Goal: Task Accomplishment & Management: Manage account settings

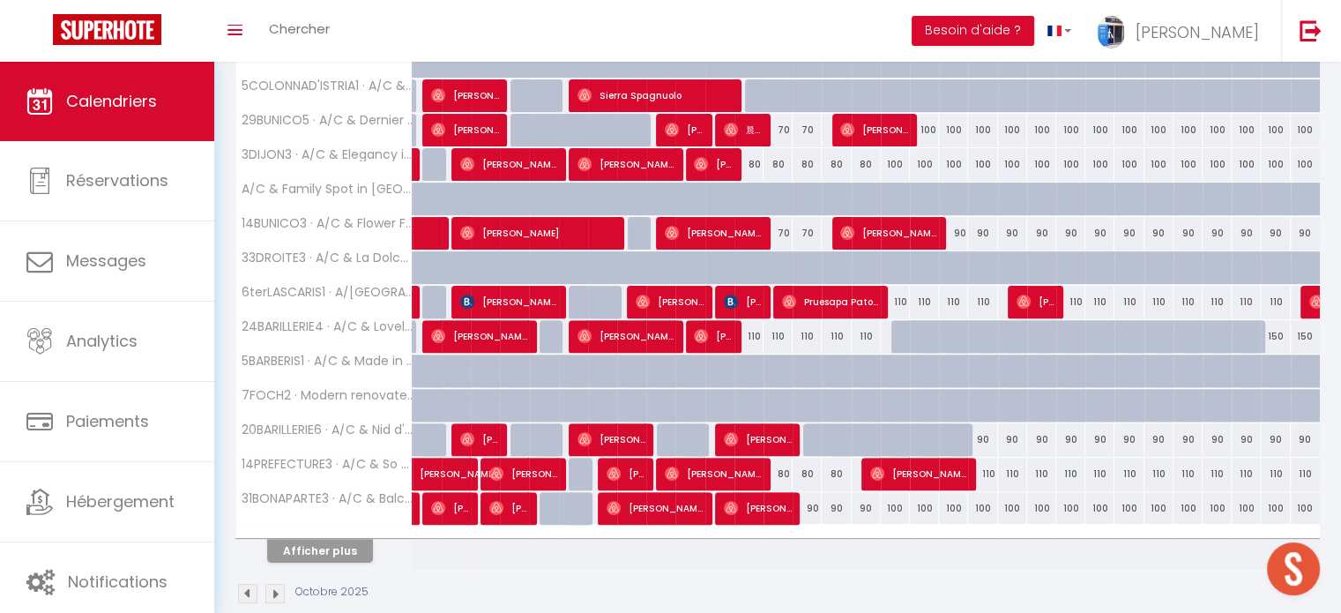
scroll to position [554, 0]
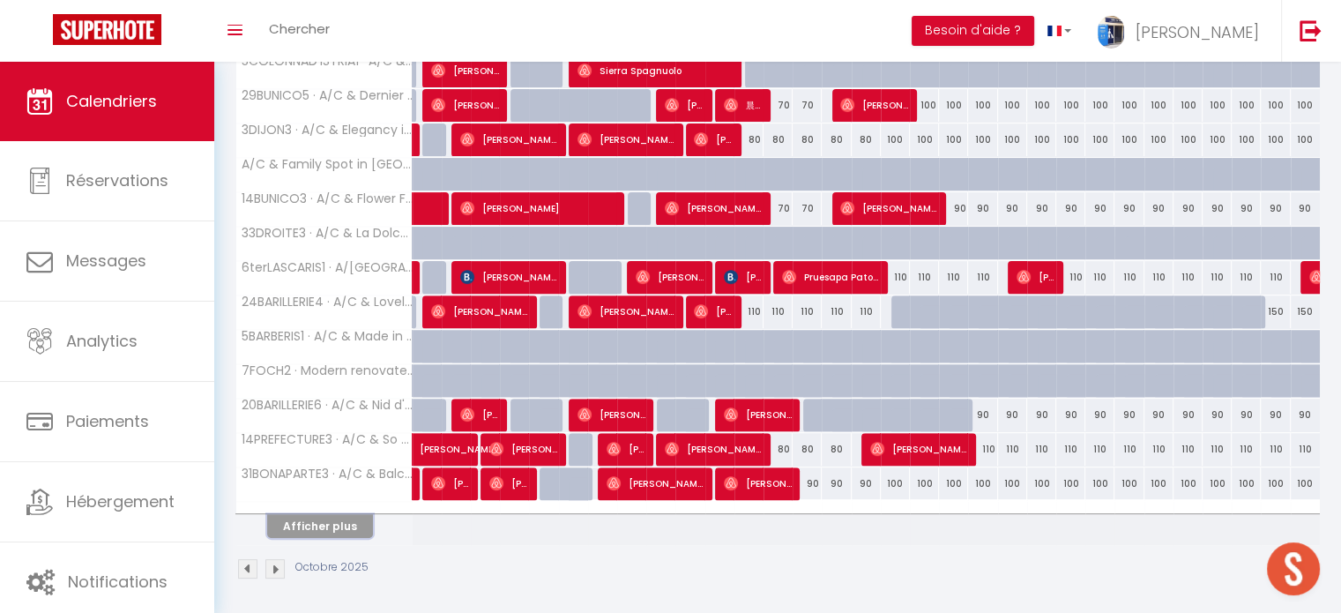
click at [294, 517] on button "Afficher plus" at bounding box center [320, 526] width 106 height 24
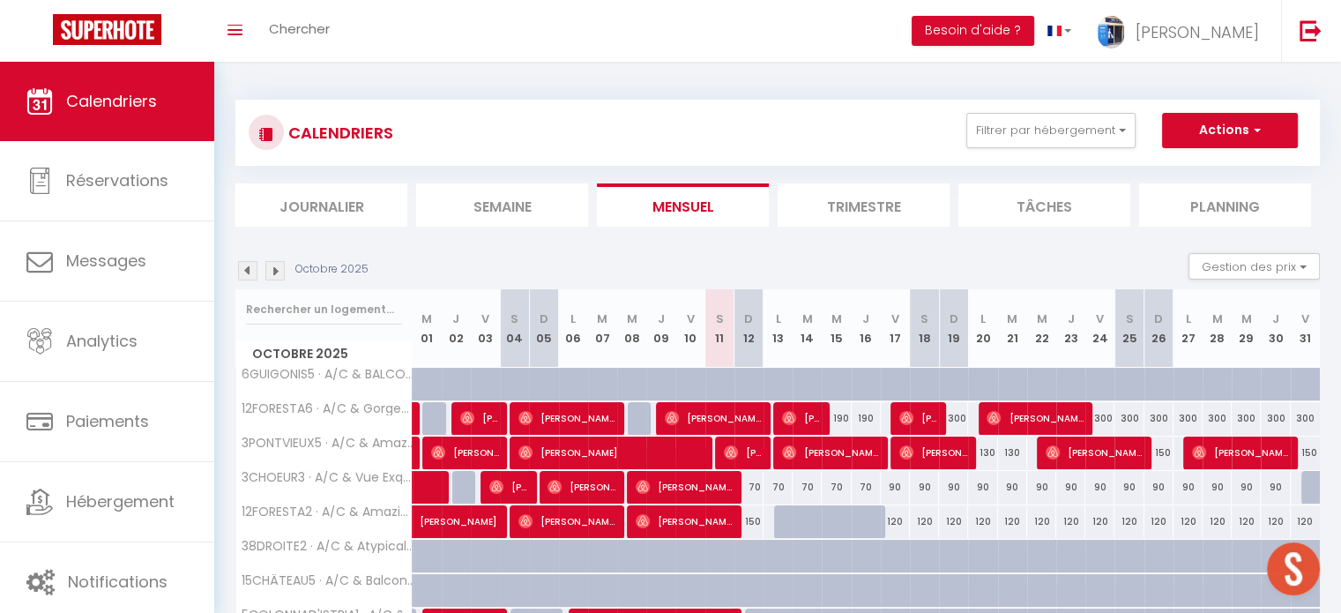
scroll to position [176, 0]
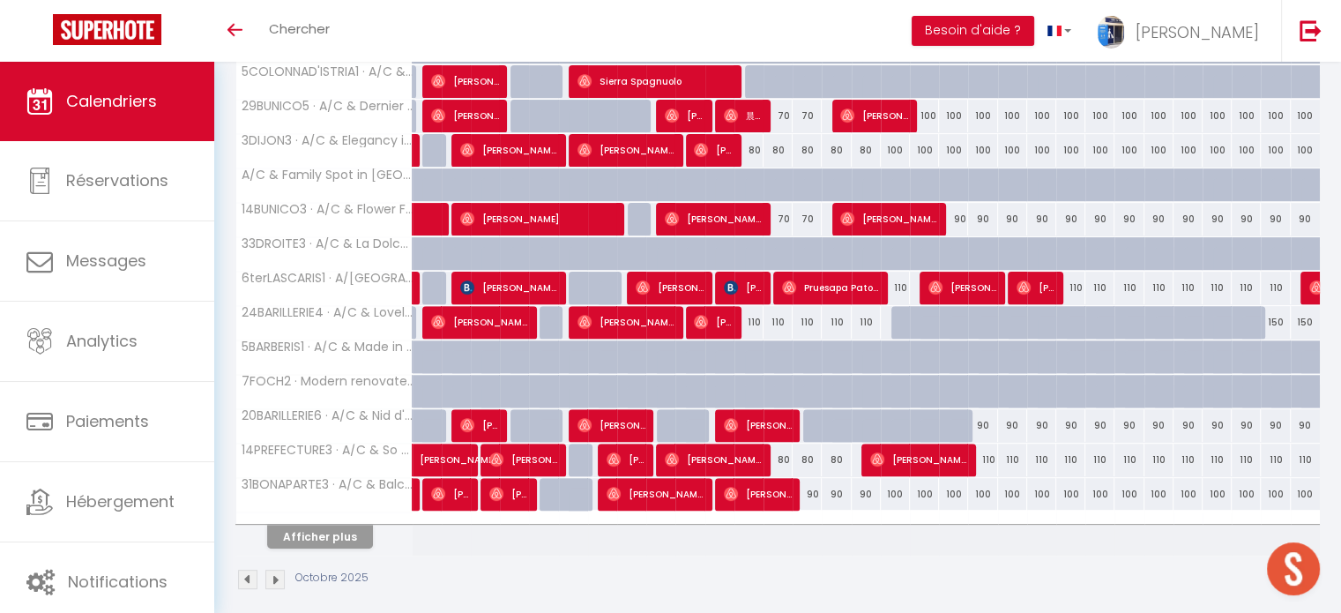
scroll to position [554, 0]
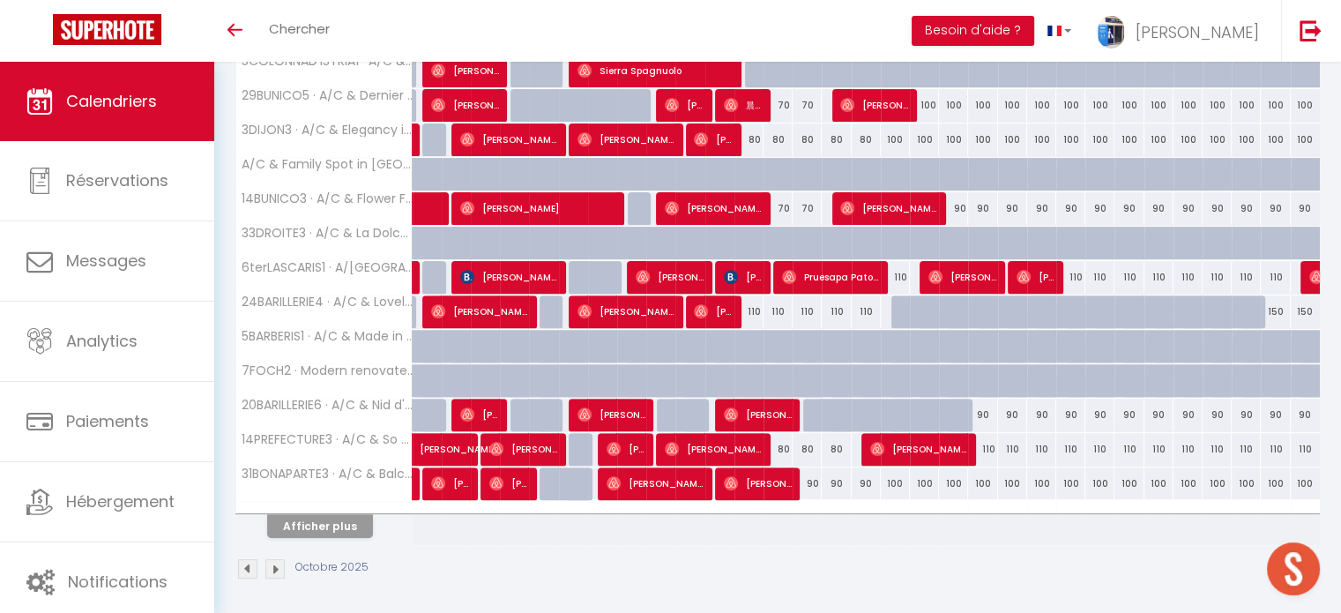
click at [900, 271] on div "110" at bounding box center [895, 277] width 29 height 33
type input "110"
type input "Ven 17 Octobre 2025"
type input "Sam 18 Octobre 2025"
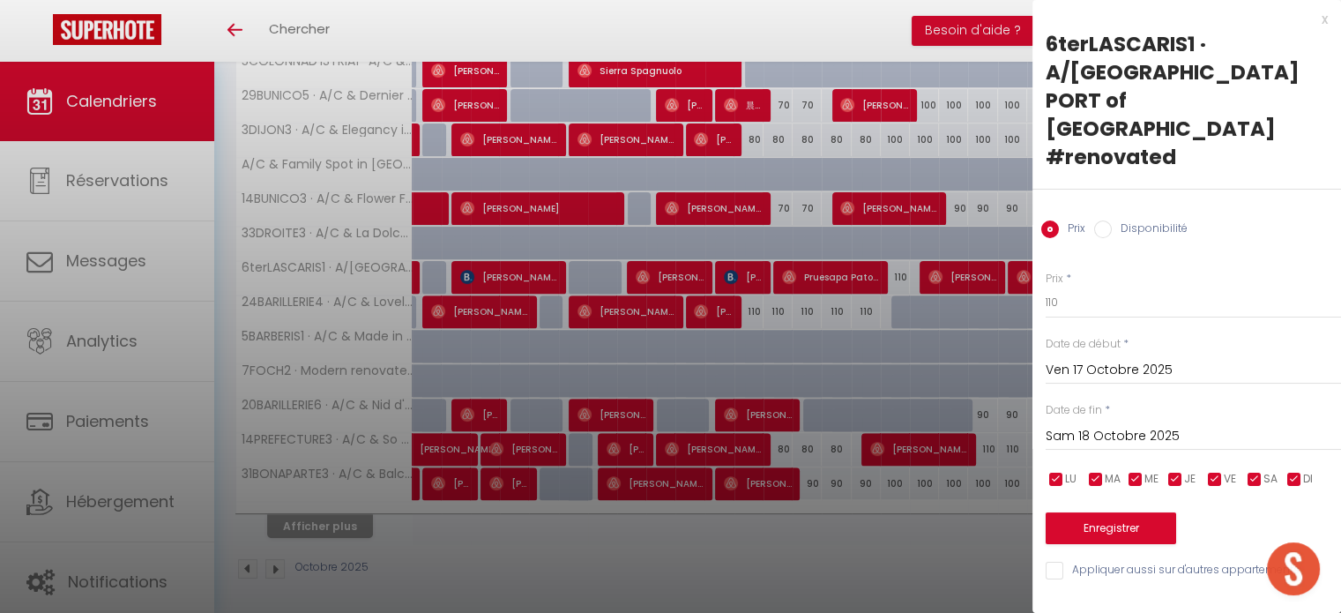
click at [1322, 19] on div "x" at bounding box center [1179, 19] width 295 height 21
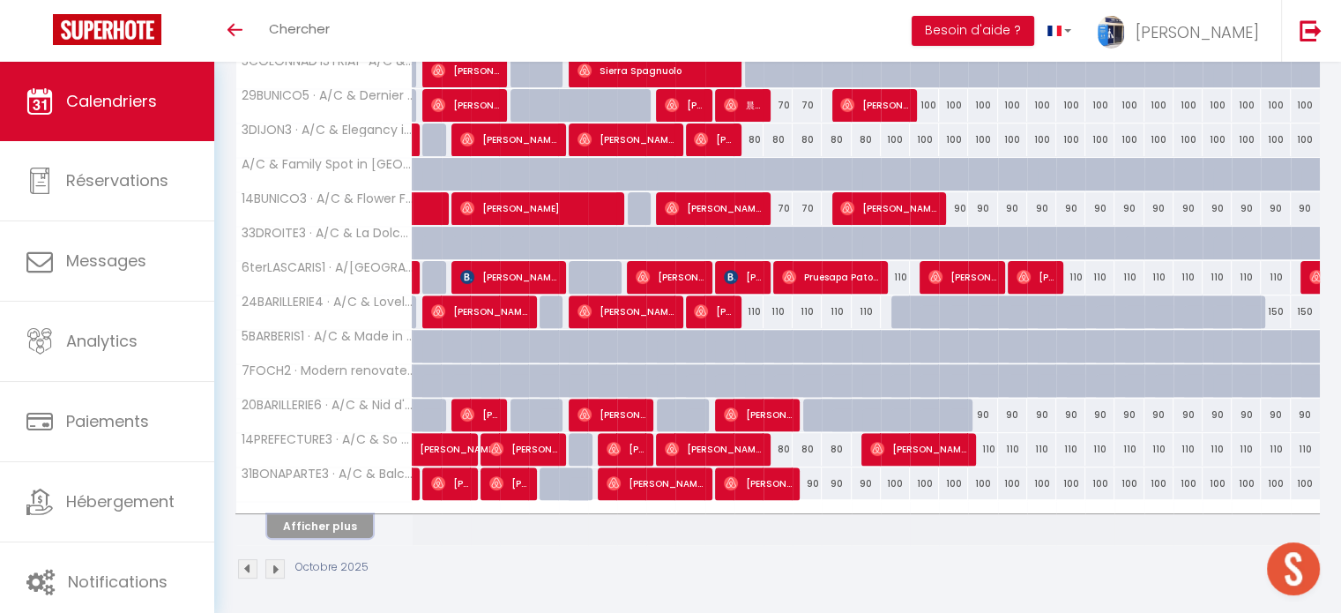
click at [335, 521] on button "Afficher plus" at bounding box center [320, 526] width 106 height 24
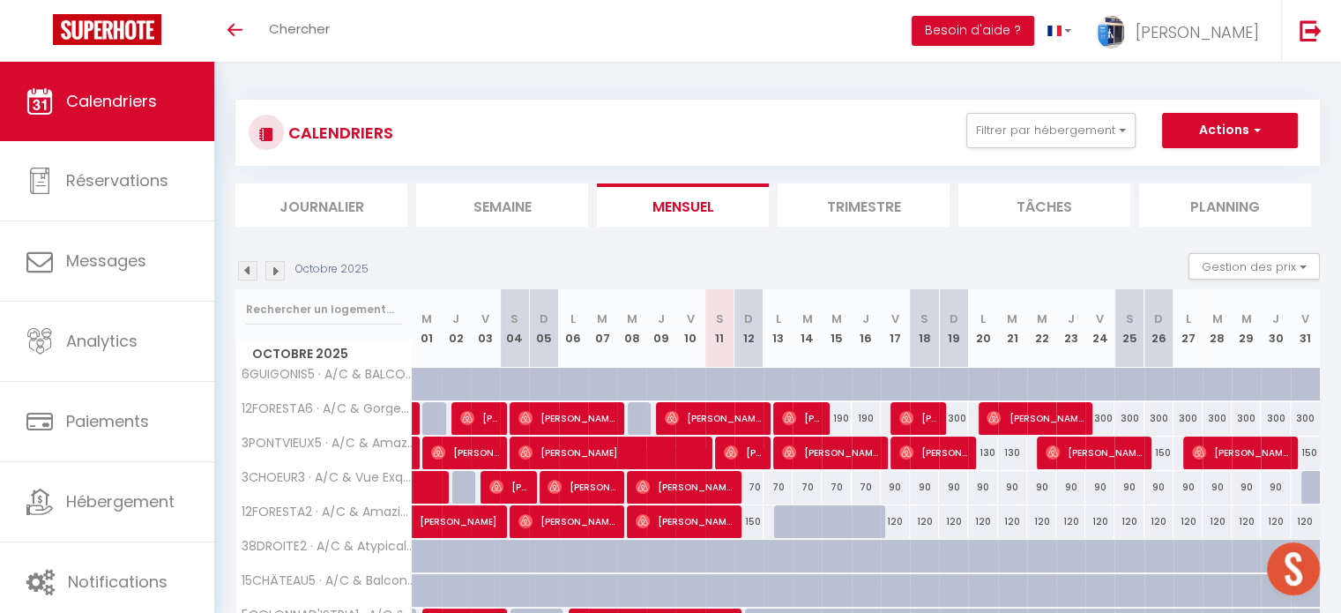
scroll to position [0, 0]
